Goal: Check status: Check status

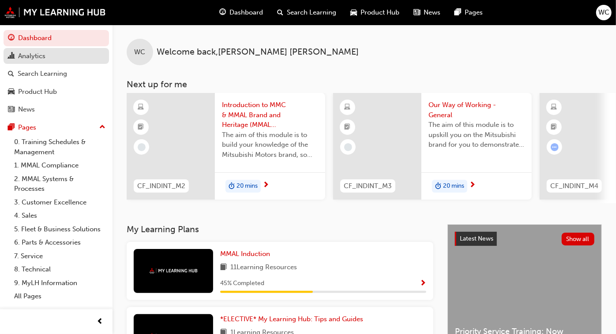
click at [45, 56] on div "Analytics" at bounding box center [31, 56] width 27 height 10
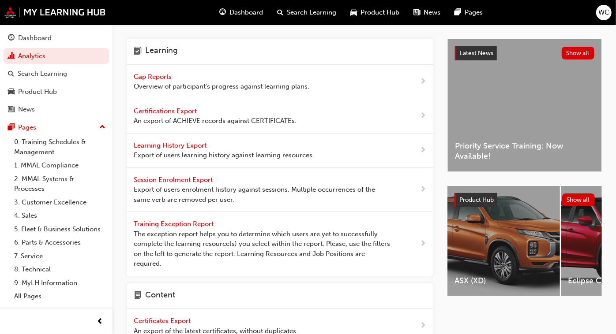
click at [154, 74] on span "Gap Reports" at bounding box center [154, 77] width 40 height 8
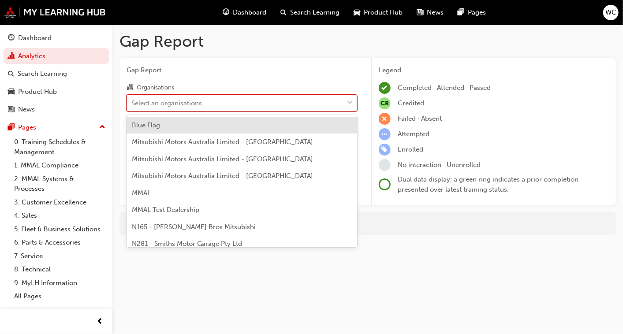
click at [349, 101] on span "down-icon" at bounding box center [350, 103] width 6 height 11
click at [132, 101] on input "Organisations option Blue Flag focused, 1 of 202. 202 results available. Use Up…" at bounding box center [131, 103] width 1 height 8
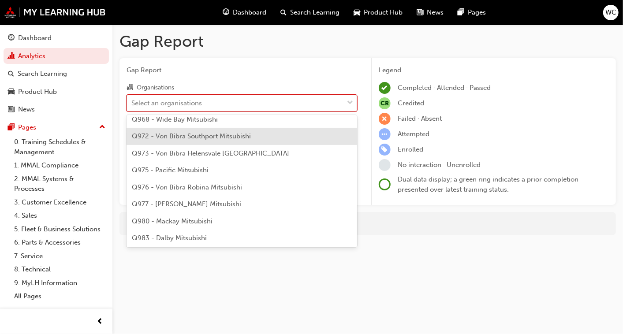
scroll to position [1519, 0]
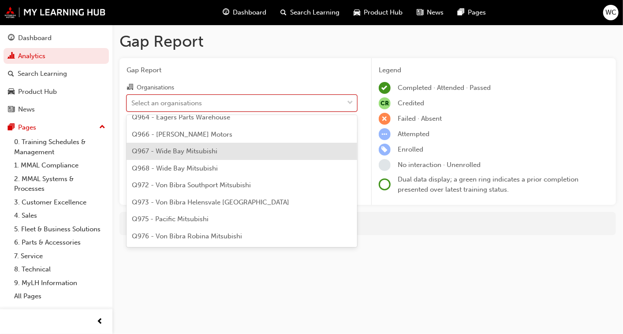
click at [255, 146] on div "Q967 - Wide Bay Mitsubishi" at bounding box center [242, 151] width 231 height 17
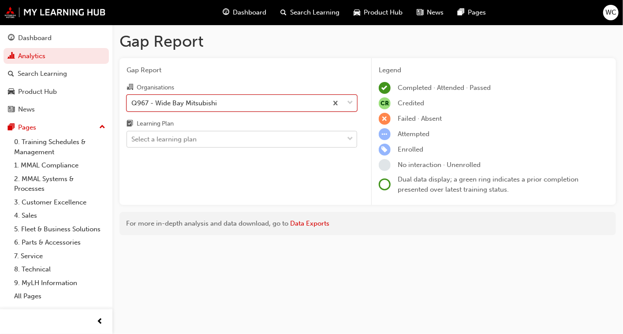
click at [350, 140] on span "down-icon" at bounding box center [350, 139] width 6 height 11
click at [132, 140] on input "Learning Plan Select a learning plan" at bounding box center [131, 139] width 1 height 8
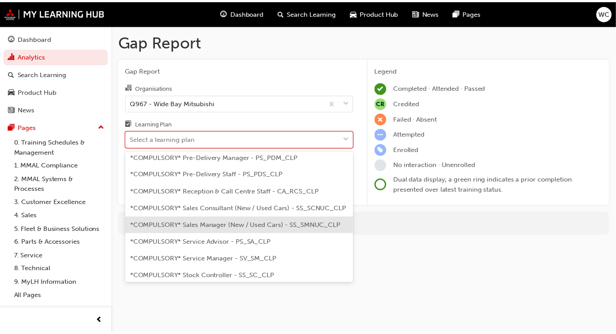
scroll to position [294, 0]
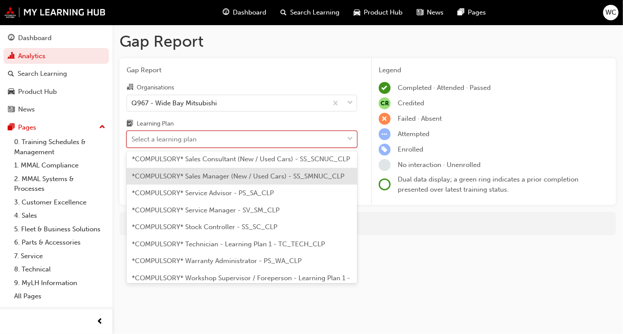
click at [261, 177] on span "*COMPULSORY* Sales Manager (New / Used Cars) - SS_SMNUC_CLP" at bounding box center [238, 177] width 213 height 8
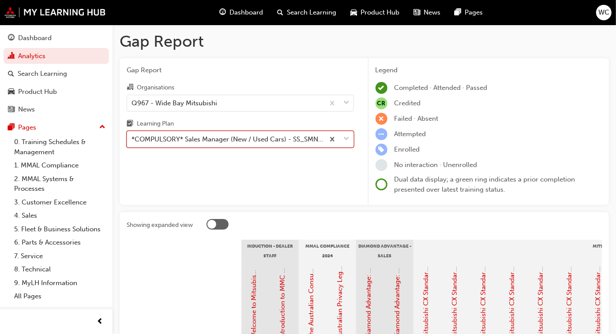
click at [348, 139] on span "down-icon" at bounding box center [347, 139] width 6 height 11
click at [132, 139] on input "Learning Plan option *COMPULSORY* Sales Manager (New / Used Cars) - SS_SMNUC_CL…" at bounding box center [131, 139] width 1 height 8
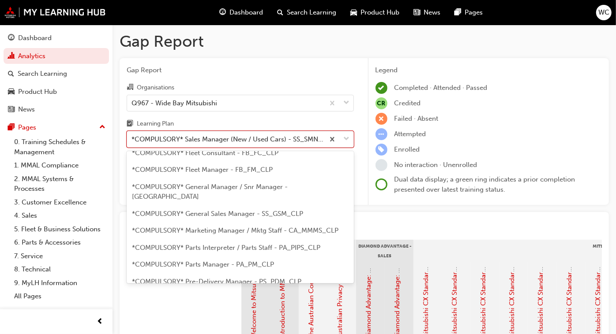
scroll to position [116, 0]
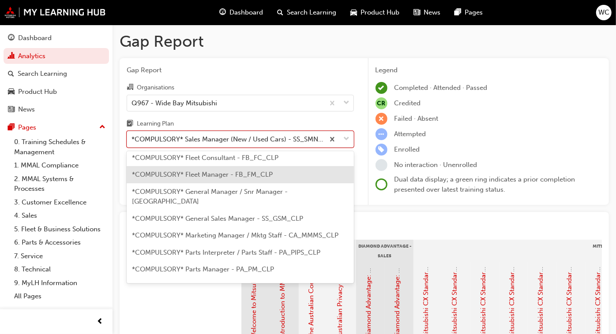
click at [266, 181] on div "*COMPULSORY* Fleet Manager - FB_FM_CLP" at bounding box center [240, 174] width 227 height 17
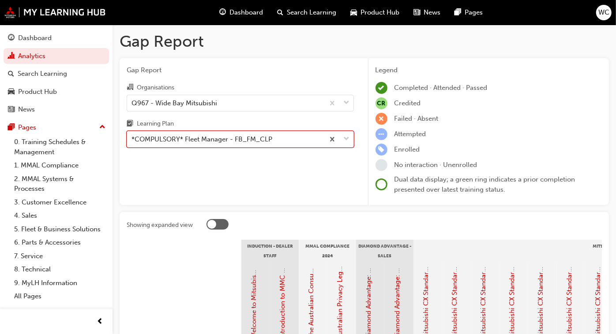
click at [344, 138] on span "down-icon" at bounding box center [347, 139] width 6 height 11
click at [132, 138] on input "Learning Plan option *COMPULSORY* Fleet Manager - FB_FM_CLP, selected. 0 result…" at bounding box center [131, 139] width 1 height 8
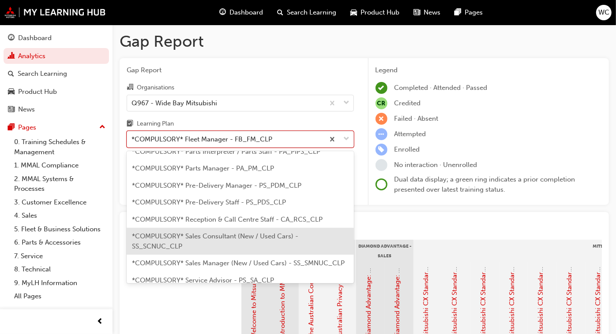
scroll to position [266, 0]
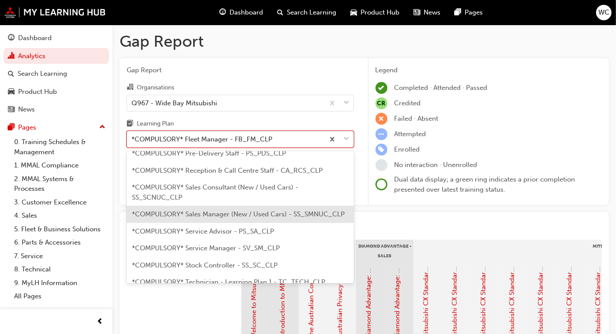
click at [257, 210] on span "*COMPULSORY* Sales Manager (New / Used Cars) - SS_SMNUC_CLP" at bounding box center [238, 214] width 213 height 8
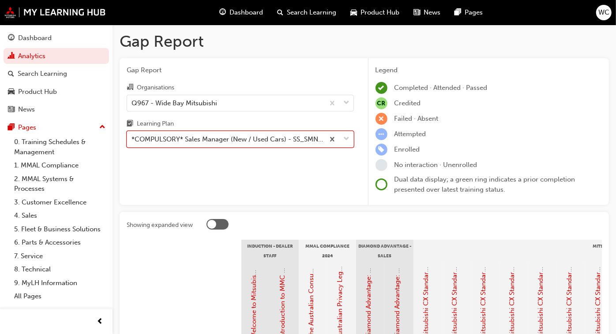
click at [345, 140] on span "down-icon" at bounding box center [347, 139] width 6 height 11
click at [132, 140] on input "Learning Plan option *COMPULSORY* Sales Manager (New / Used Cars) - SS_SMNUC_CL…" at bounding box center [131, 139] width 1 height 8
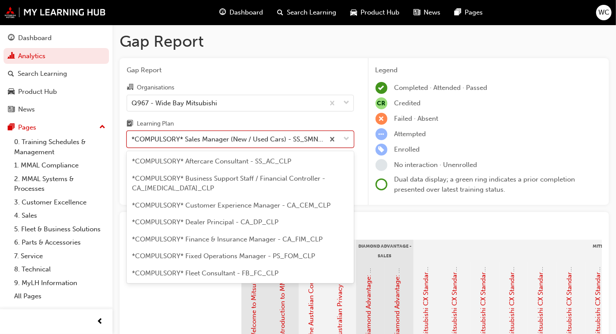
scroll to position [214, 0]
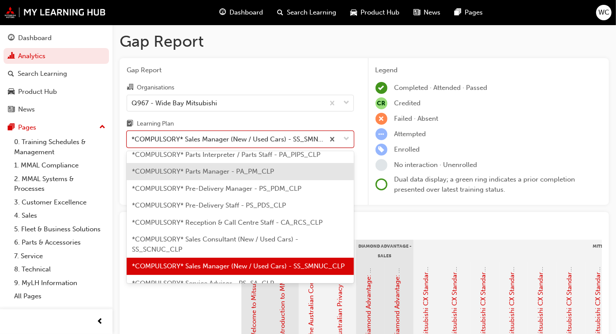
click at [281, 166] on div "*COMPULSORY* Parts Manager - PA_PM_CLP" at bounding box center [240, 171] width 227 height 17
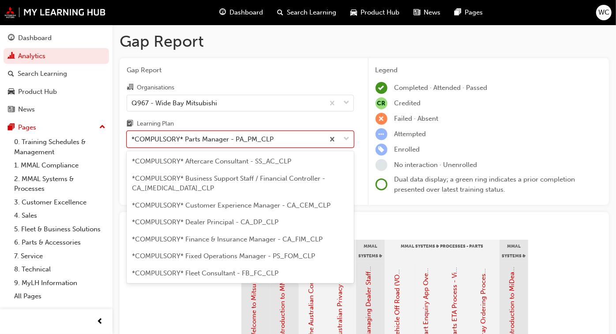
click at [345, 139] on span "down-icon" at bounding box center [347, 139] width 6 height 11
click at [132, 139] on input "Learning Plan option *COMPULSORY* Parts Manager - PA_PM_CLP, selected. option *…" at bounding box center [131, 139] width 1 height 8
